Goal: Task Accomplishment & Management: Complete application form

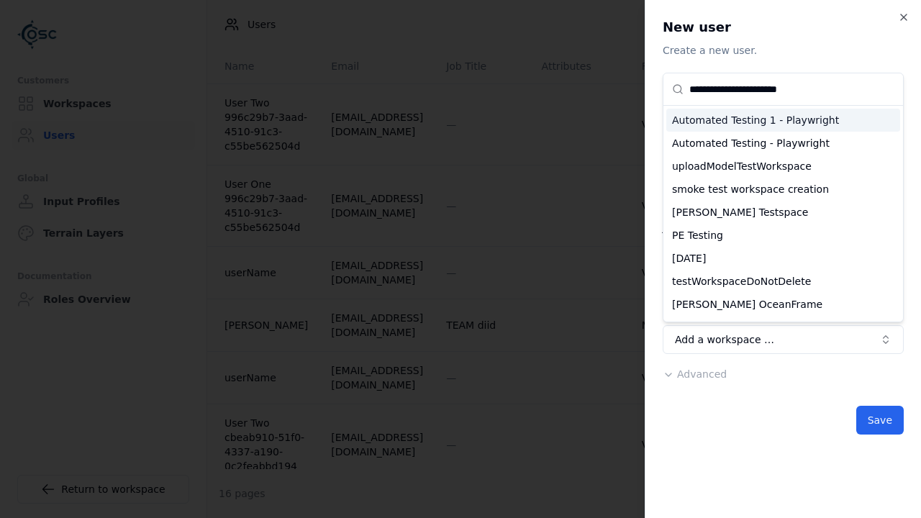
type input "**********"
click at [783, 293] on div "testWorkspaceDoNotDelete" at bounding box center [783, 281] width 234 height 23
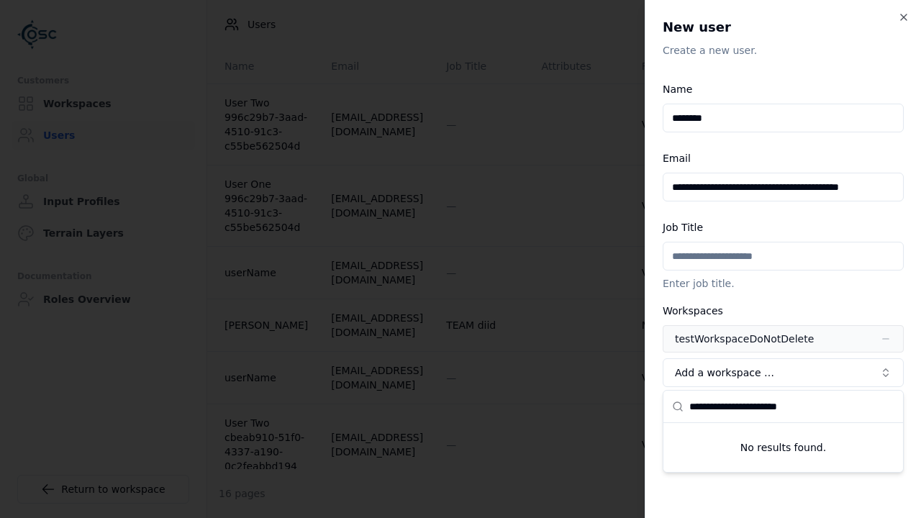
click at [691, 408] on span "Advanced" at bounding box center [702, 407] width 50 height 12
click at [0, 0] on button "Editor" at bounding box center [0, 0] width 0 height 0
